Goal: Information Seeking & Learning: Learn about a topic

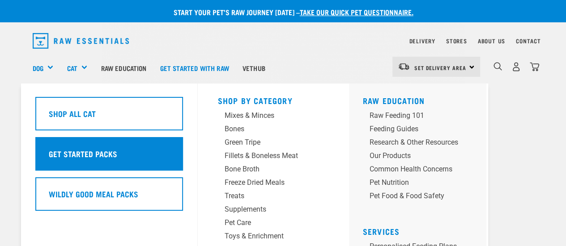
click at [100, 151] on h5 "Get Started Packs" at bounding box center [82, 154] width 68 height 12
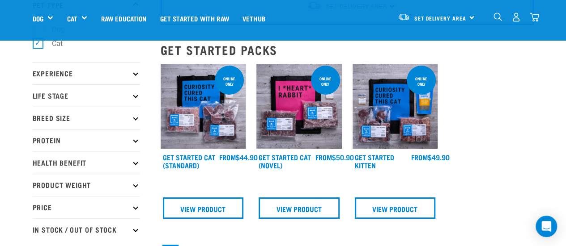
scroll to position [70, 0]
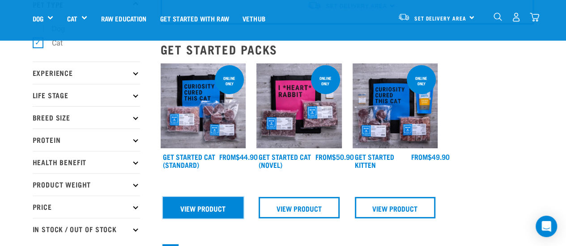
click at [216, 204] on link "View Product" at bounding box center [203, 207] width 81 height 21
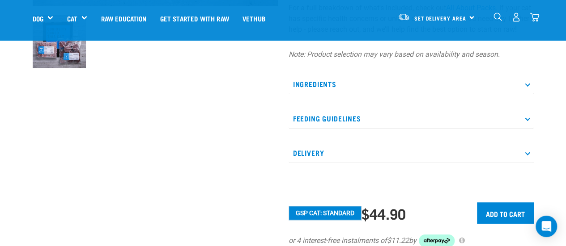
scroll to position [306, 0]
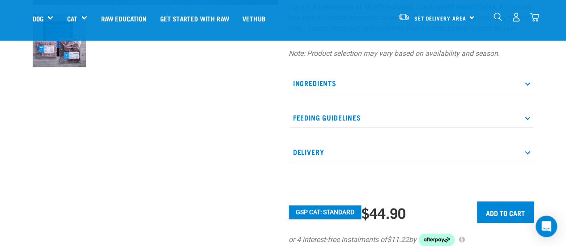
click at [331, 125] on p "Feeding Guidelines" at bounding box center [411, 118] width 245 height 20
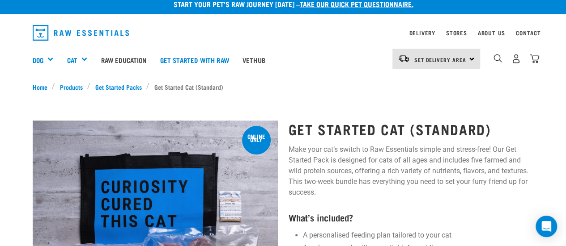
scroll to position [7, 0]
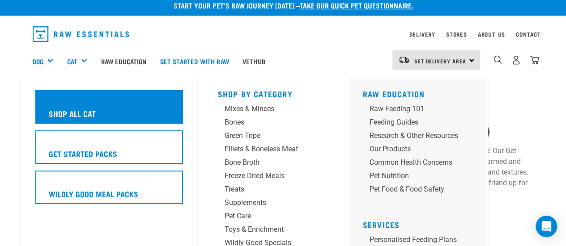
click at [94, 113] on h5 "Shop All Cat" at bounding box center [71, 114] width 47 height 12
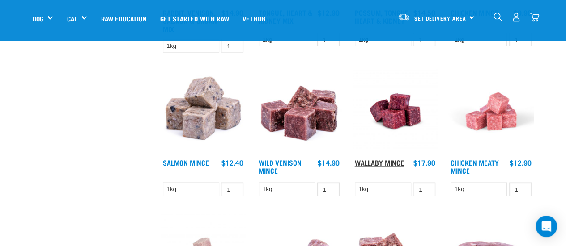
scroll to position [825, 0]
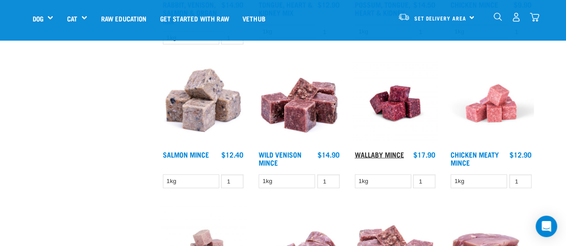
click at [392, 156] on link "Wallaby Mince" at bounding box center [379, 154] width 49 height 4
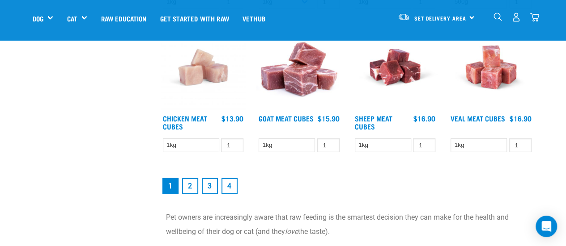
scroll to position [1155, 0]
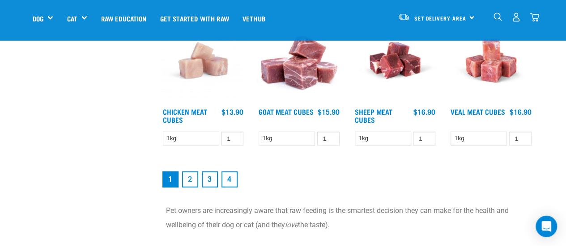
click at [192, 179] on link "2" at bounding box center [190, 180] width 16 height 16
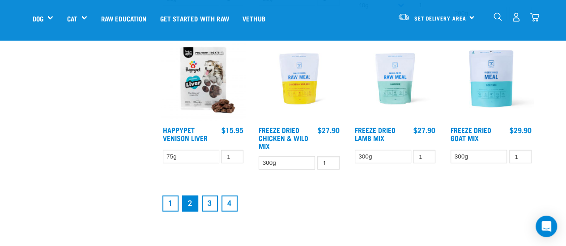
scroll to position [1146, 0]
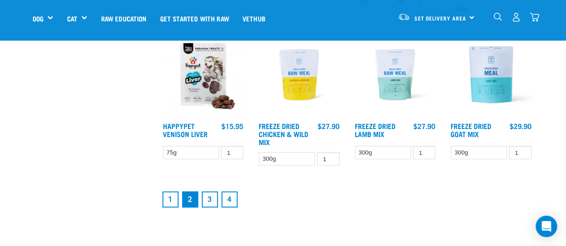
click at [209, 200] on link "3" at bounding box center [210, 200] width 16 height 16
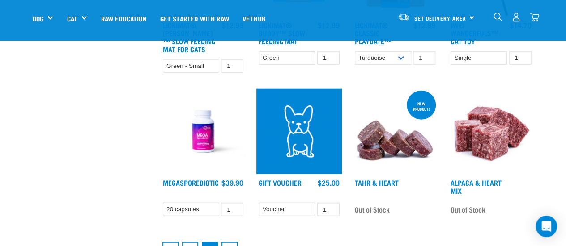
scroll to position [1159, 0]
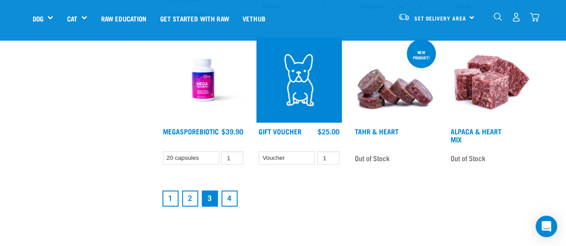
click at [230, 204] on link "4" at bounding box center [229, 199] width 16 height 16
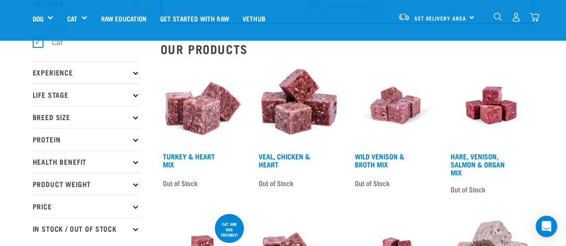
scroll to position [25, 0]
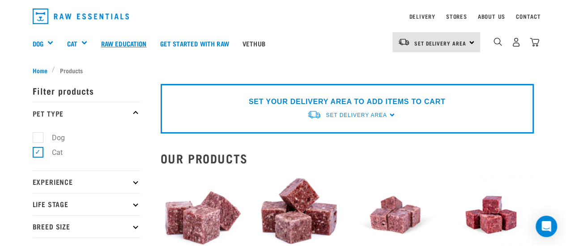
click at [136, 42] on link "Raw Education" at bounding box center [123, 43] width 59 height 36
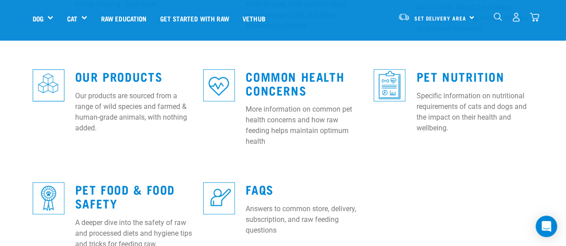
scroll to position [360, 0]
